Goal: Navigation & Orientation: Find specific page/section

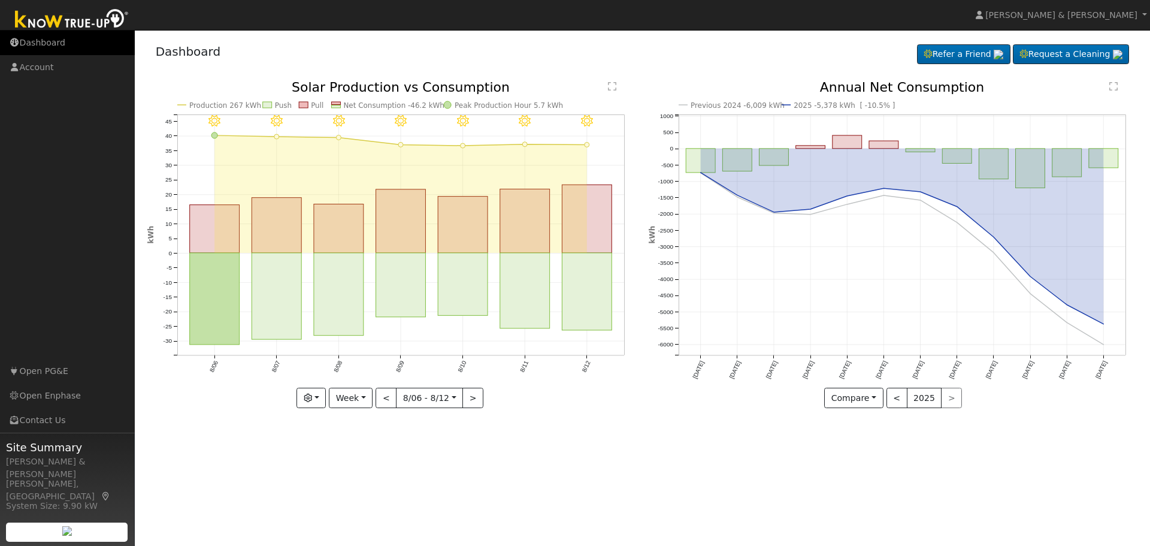
click at [17, 49] on link "Dashboard" at bounding box center [67, 43] width 135 height 25
click at [46, 52] on link "Dashboard" at bounding box center [67, 43] width 135 height 25
click at [69, 47] on link "Dashboard" at bounding box center [67, 43] width 135 height 25
click at [52, 43] on link "Dashboard" at bounding box center [67, 43] width 135 height 25
click at [64, 39] on link "Dashboard" at bounding box center [67, 43] width 135 height 25
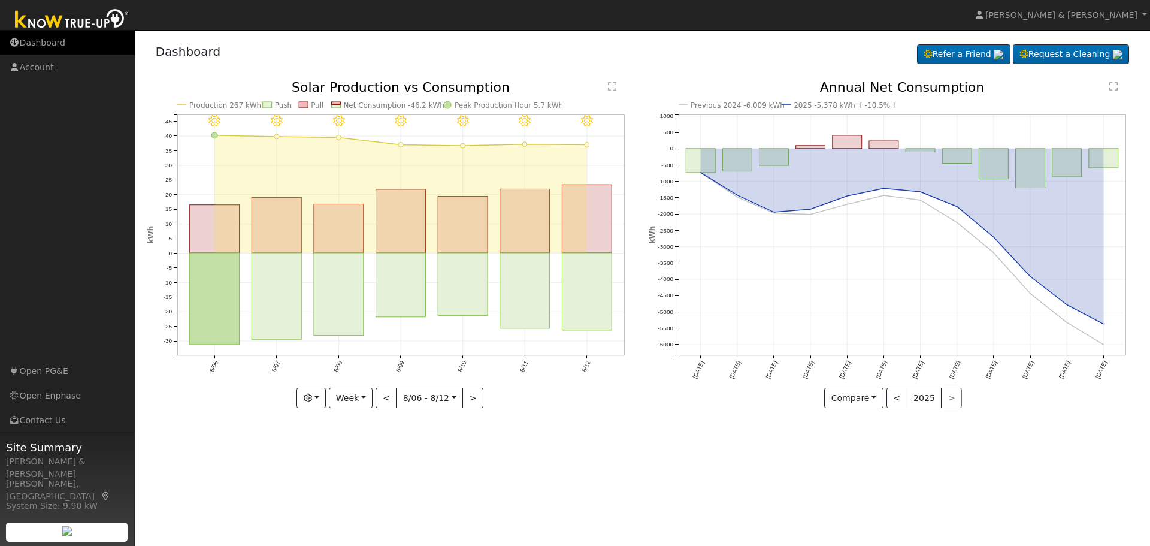
click at [61, 47] on link "Dashboard" at bounding box center [67, 43] width 135 height 25
click at [46, 41] on link "Dashboard" at bounding box center [67, 43] width 135 height 25
click at [23, 43] on link "Dashboard" at bounding box center [67, 43] width 135 height 25
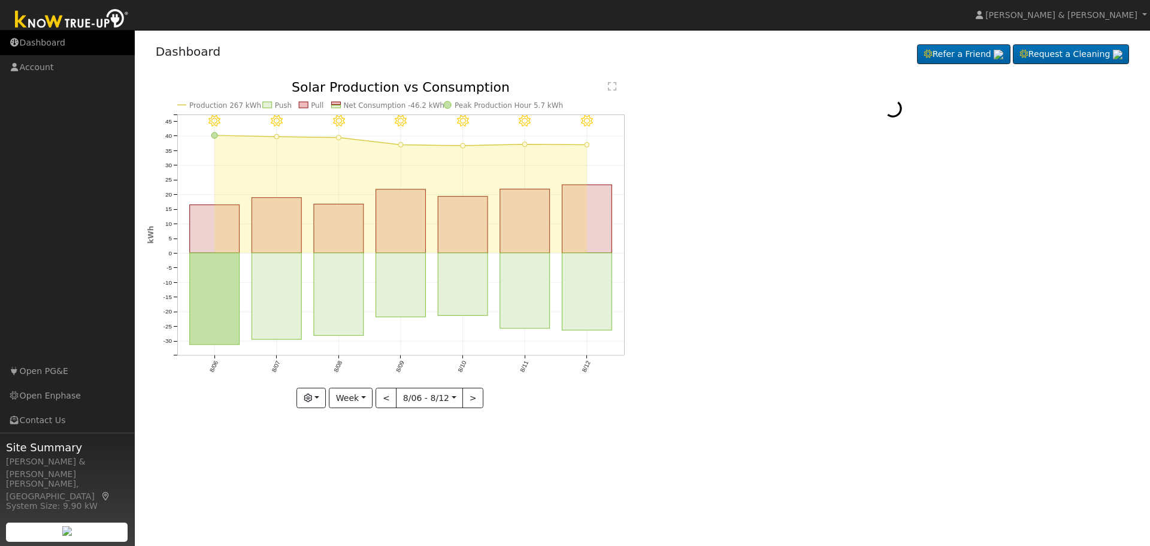
click at [34, 53] on link "Dashboard" at bounding box center [67, 43] width 135 height 25
